Goal: Task Accomplishment & Management: Manage account settings

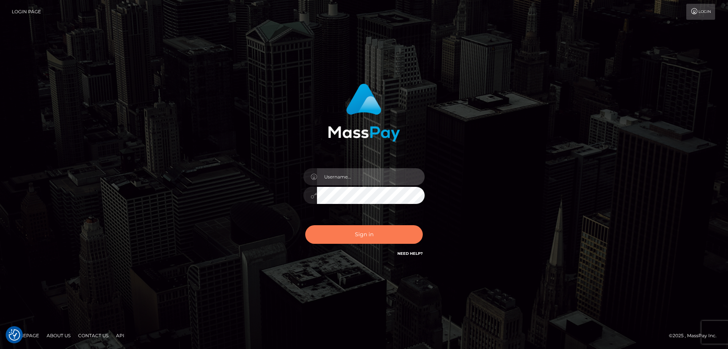
type input "emmy.navach"
click at [357, 234] on button "Sign in" at bounding box center [364, 234] width 118 height 19
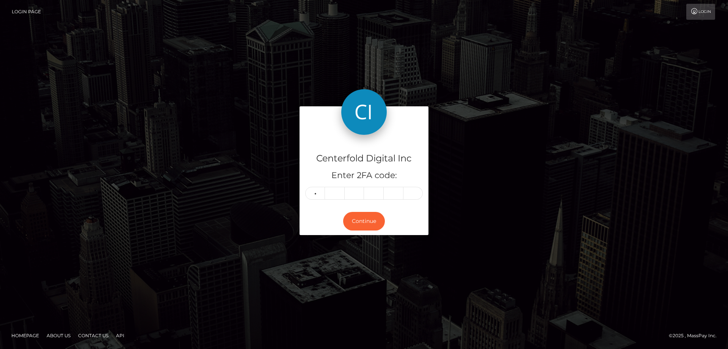
type input "0"
type input "2"
type input "1"
type input "9"
type input "6"
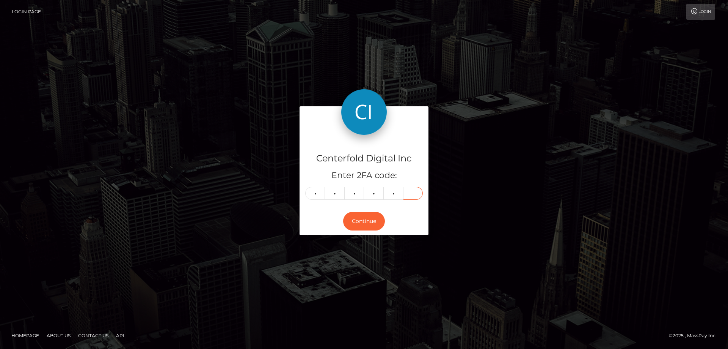
type input "2"
